Goal: Use online tool/utility: Utilize a website feature to perform a specific function

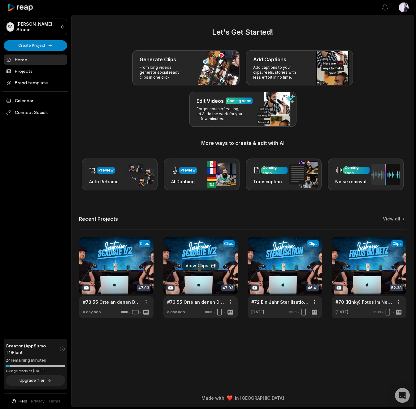
click at [200, 248] on link at bounding box center [200, 277] width 74 height 81
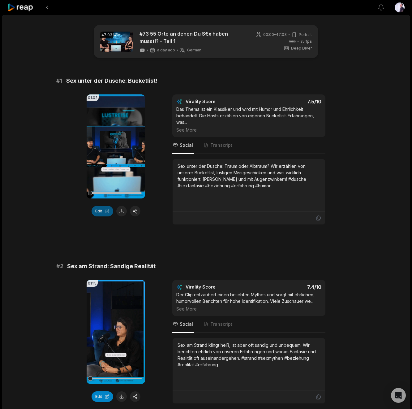
click at [100, 211] on button "Edit" at bounding box center [103, 211] width 22 height 11
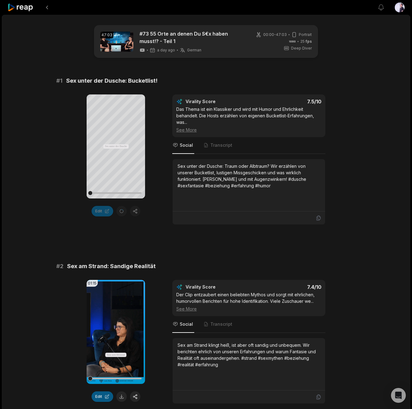
click at [102, 396] on button "Edit" at bounding box center [103, 396] width 22 height 11
